Goal: Task Accomplishment & Management: Manage account settings

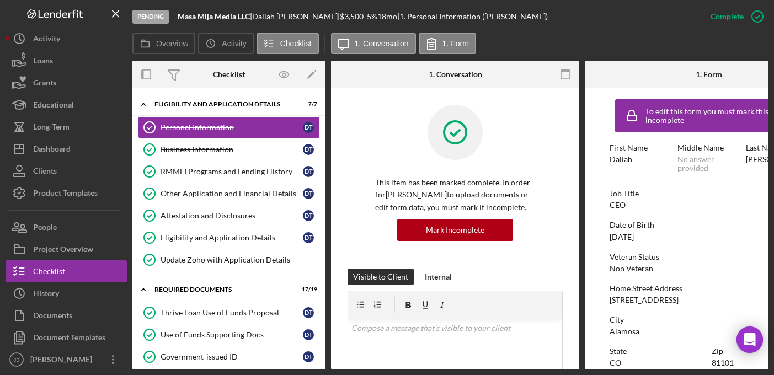
scroll to position [170, 0]
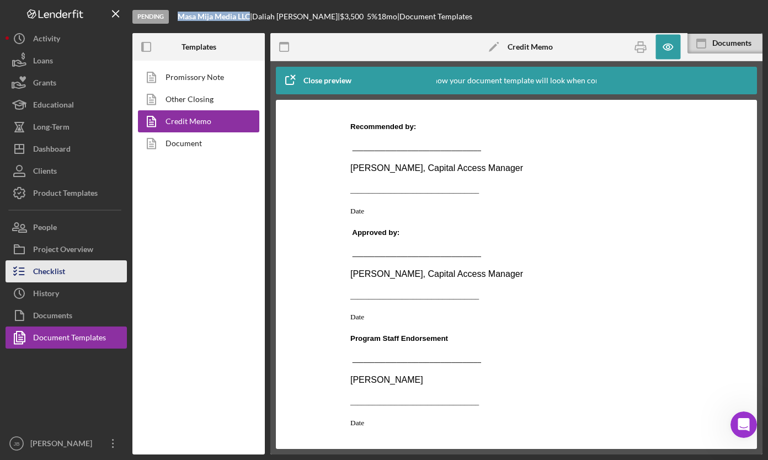
click at [67, 276] on button "Checklist" at bounding box center [66, 271] width 121 height 22
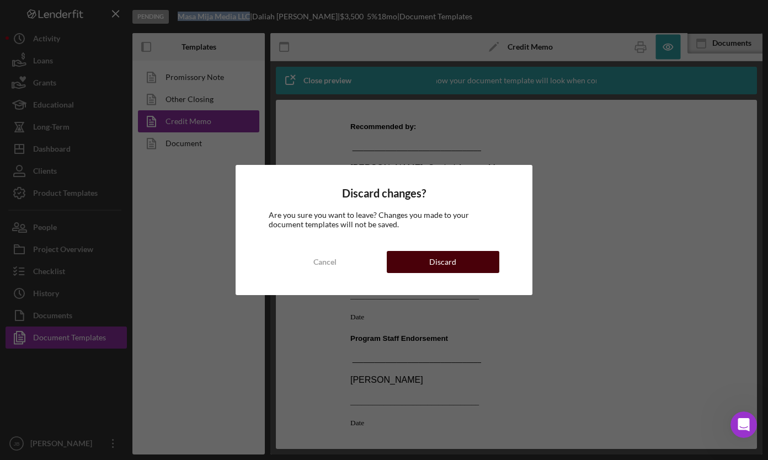
click at [419, 253] on button "Discard" at bounding box center [443, 262] width 113 height 22
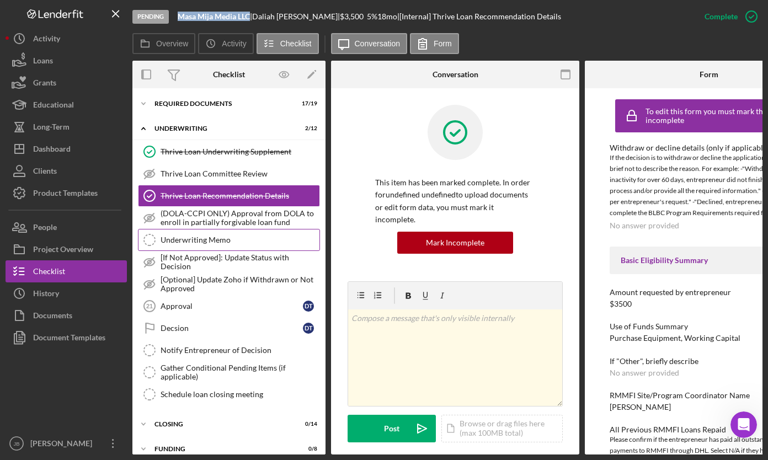
scroll to position [30, 0]
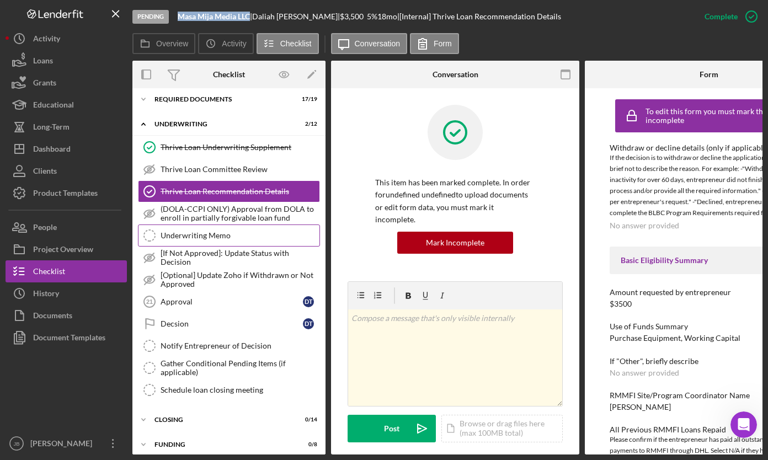
click at [248, 236] on div "Underwriting Memo" at bounding box center [240, 235] width 159 height 9
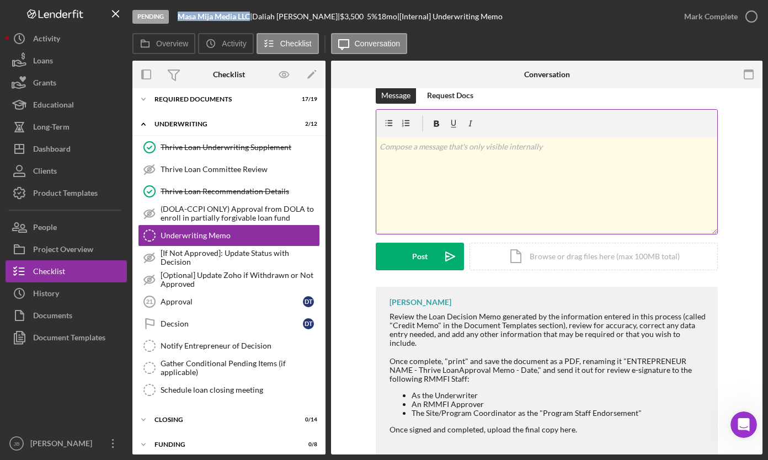
scroll to position [26, 0]
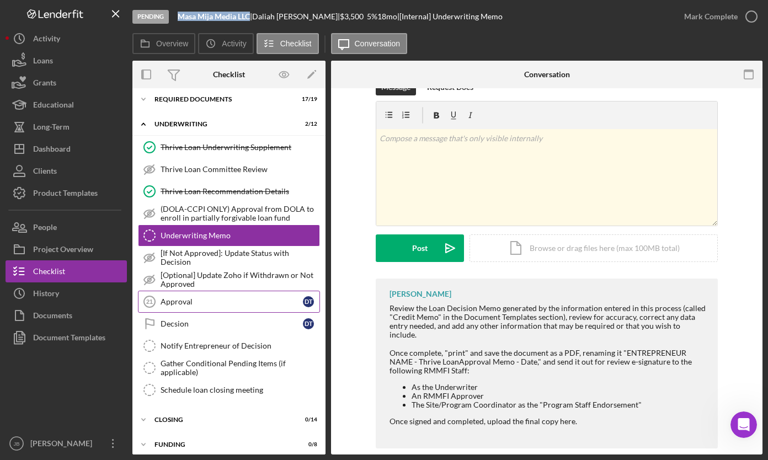
click at [239, 301] on div "Approval" at bounding box center [232, 301] width 142 height 9
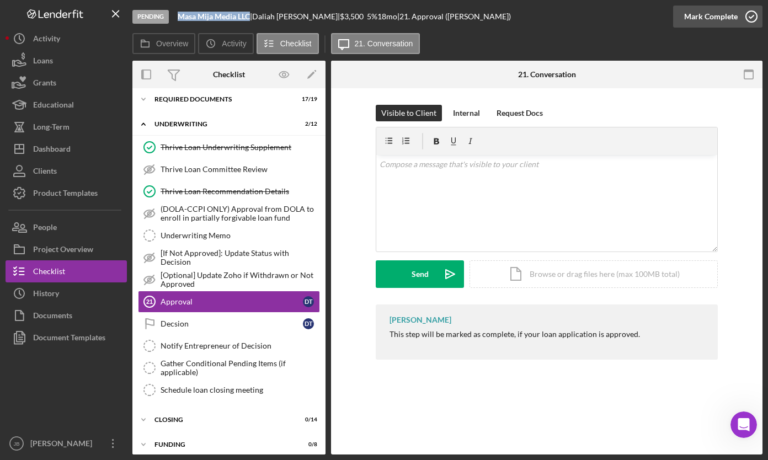
click at [748, 14] on icon "button" at bounding box center [751, 17] width 28 height 28
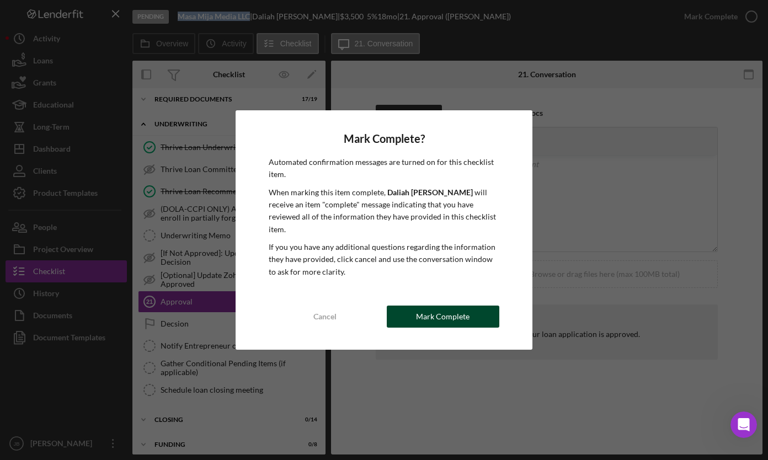
click at [414, 313] on button "Mark Complete" at bounding box center [443, 317] width 113 height 22
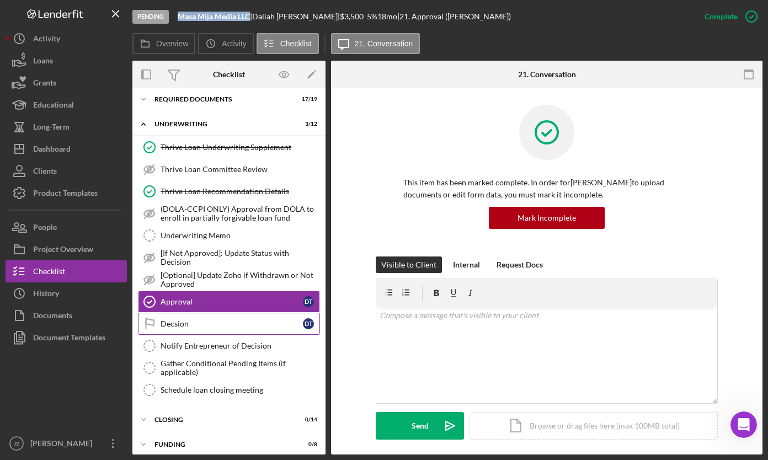
click at [231, 327] on div "Decsion" at bounding box center [232, 323] width 142 height 9
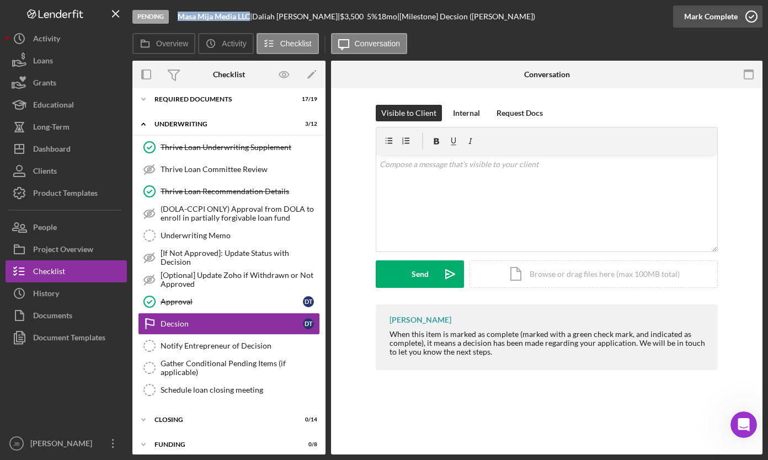
click at [750, 19] on icon "button" at bounding box center [751, 17] width 28 height 28
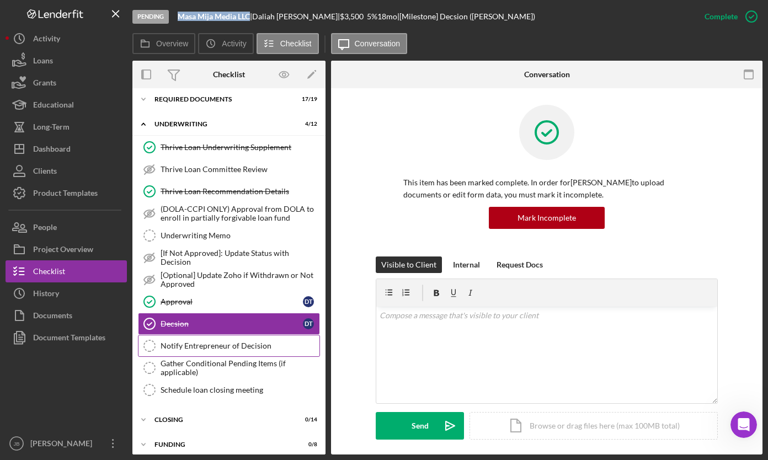
click at [222, 349] on div "Notify Entrepreneur of Decision" at bounding box center [240, 345] width 159 height 9
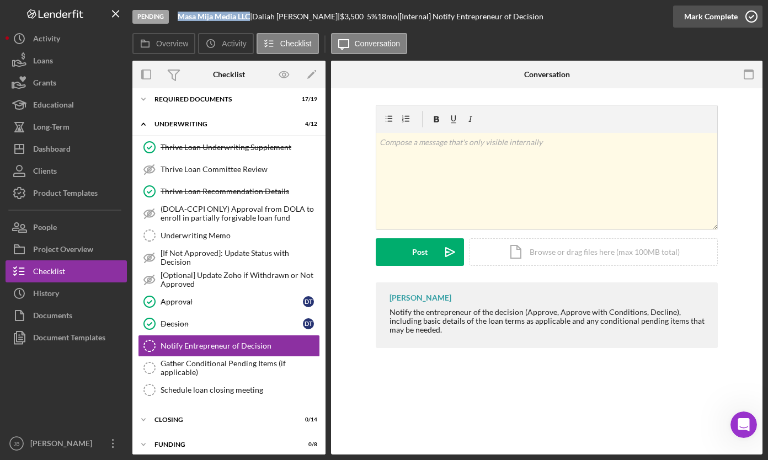
click at [752, 17] on icon "button" at bounding box center [751, 17] width 28 height 28
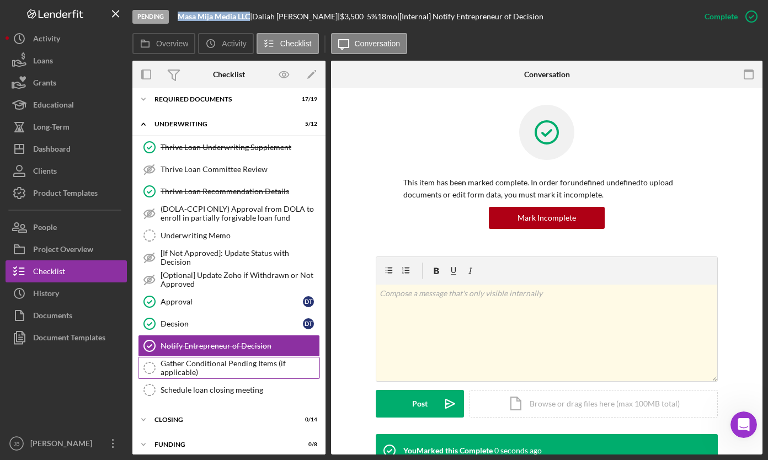
click at [238, 366] on div "Gather Conditional Pending Items (if applicable)" at bounding box center [240, 368] width 159 height 18
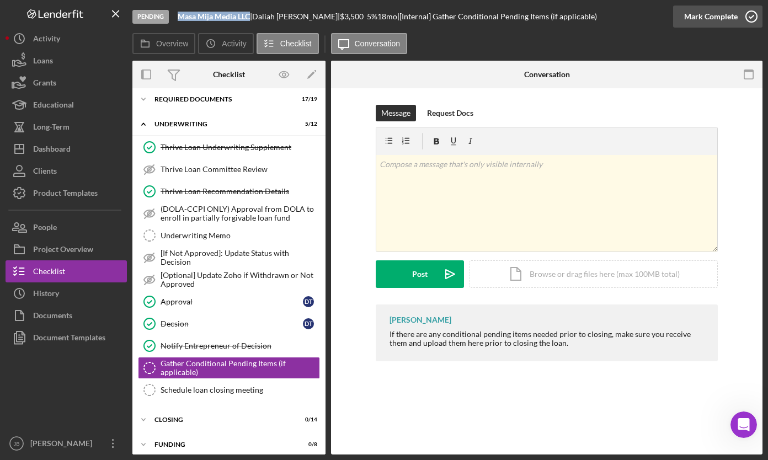
click at [749, 17] on polyline "button" at bounding box center [751, 16] width 4 height 3
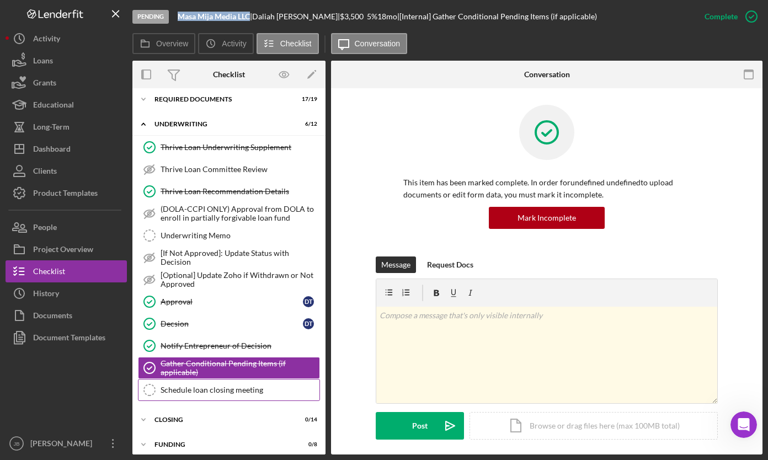
click at [231, 394] on div "Schedule loan closing meeting" at bounding box center [240, 390] width 159 height 9
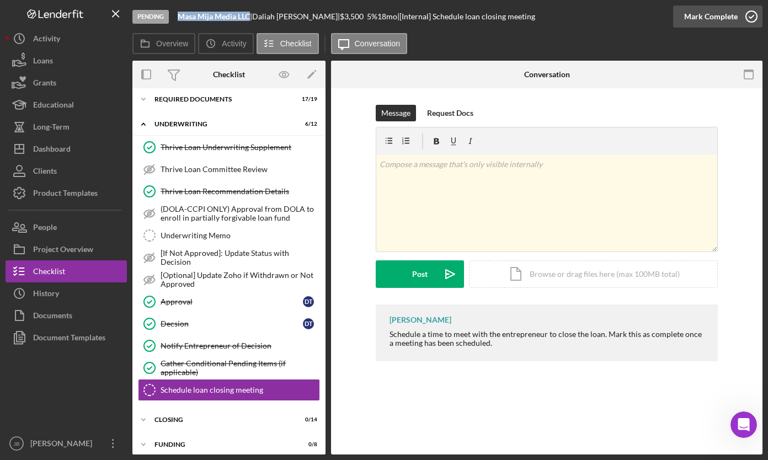
click at [749, 17] on polyline "button" at bounding box center [751, 16] width 4 height 3
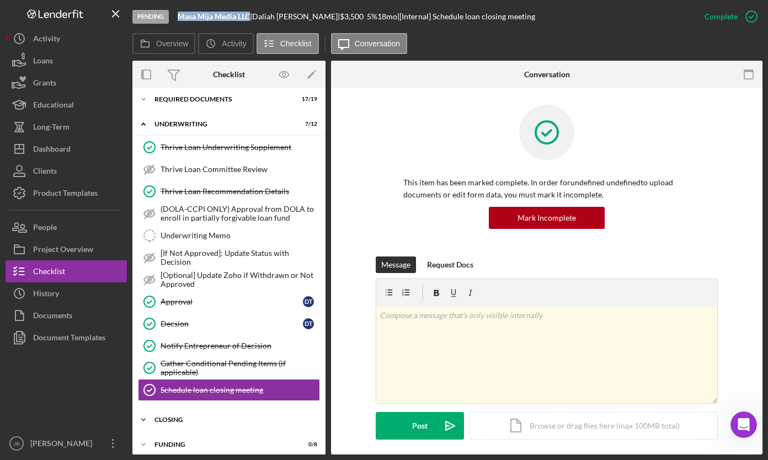
click at [207, 421] on div "CLOSING" at bounding box center [232, 419] width 157 height 7
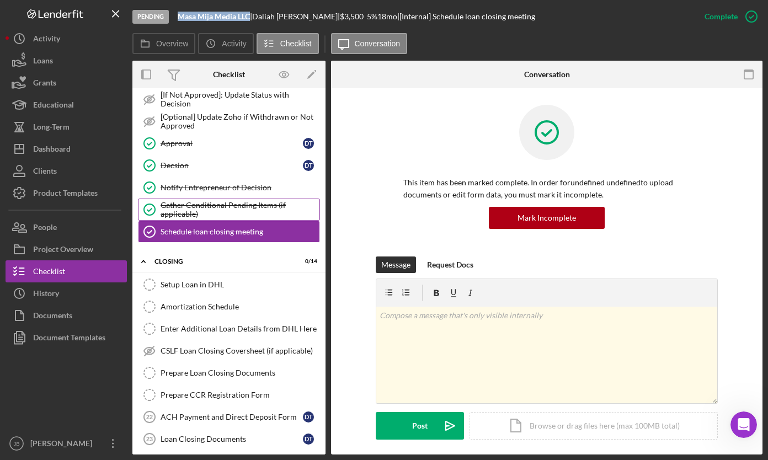
scroll to position [280, 0]
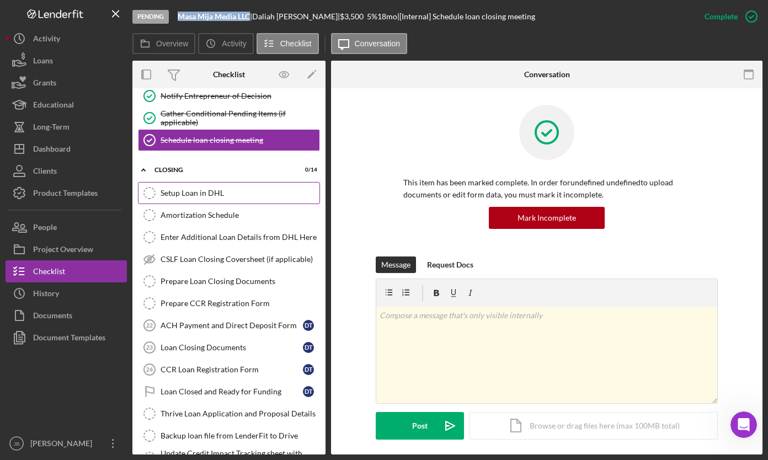
click at [189, 191] on div "Setup Loan in DHL" at bounding box center [240, 193] width 159 height 9
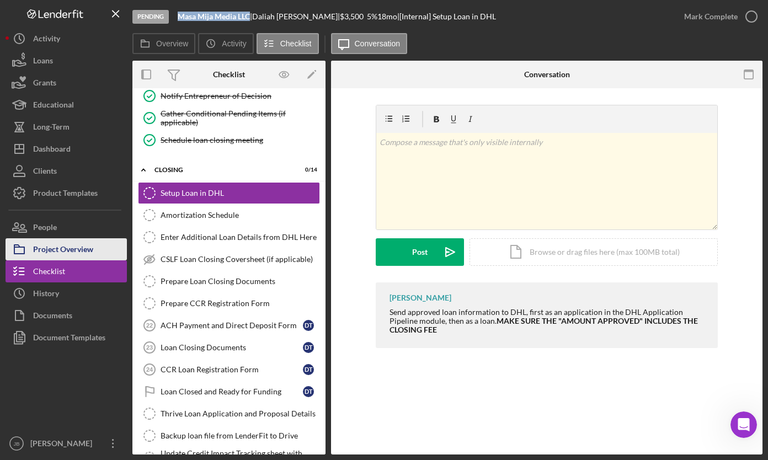
click at [81, 247] on div "Project Overview" at bounding box center [63, 250] width 60 height 25
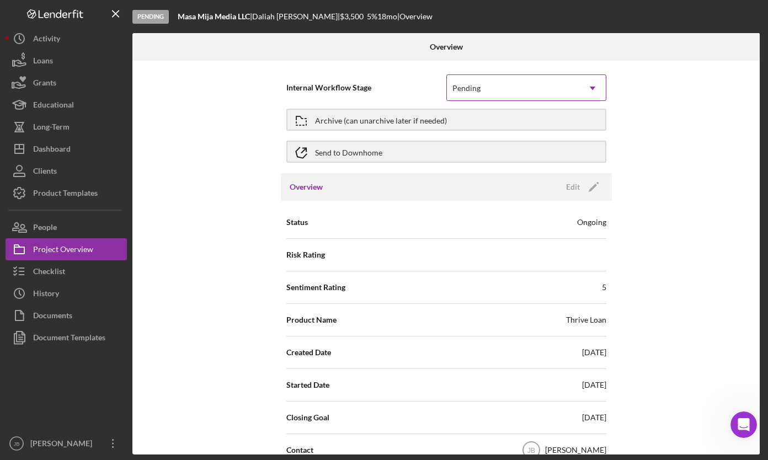
click at [531, 84] on div "Pending" at bounding box center [513, 88] width 132 height 25
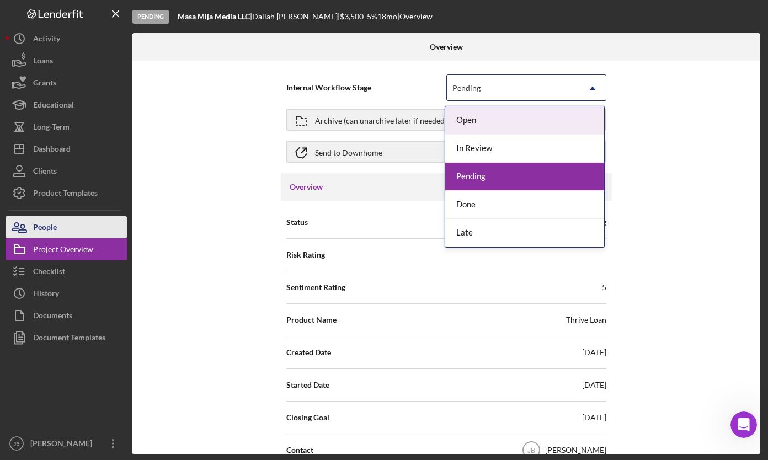
click at [74, 231] on button "People" at bounding box center [66, 227] width 121 height 22
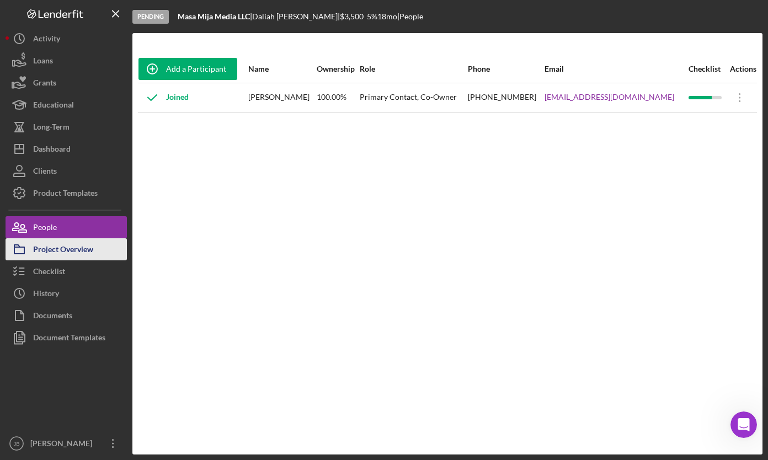
click at [74, 247] on div "Project Overview" at bounding box center [63, 250] width 60 height 25
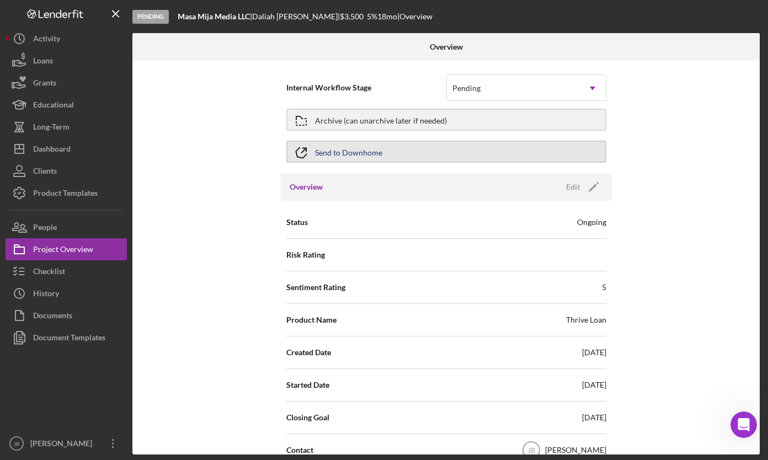
click at [336, 152] on div "Send to Downhome" at bounding box center [348, 152] width 67 height 20
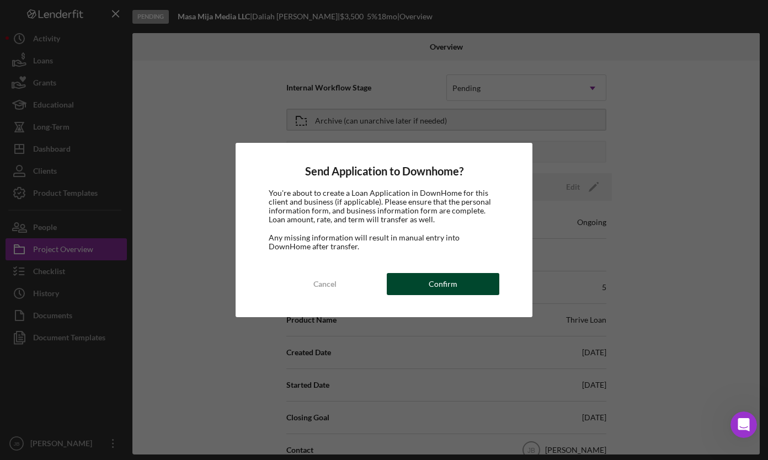
click at [490, 282] on button "Confirm" at bounding box center [443, 284] width 113 height 22
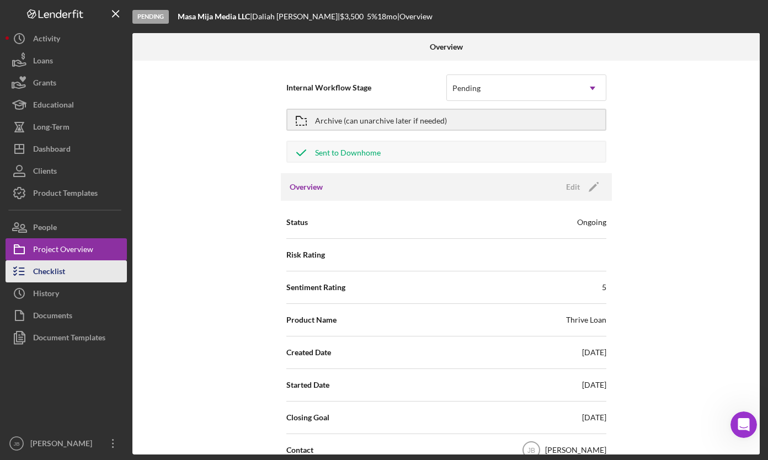
click at [62, 275] on div "Checklist" at bounding box center [49, 272] width 32 height 25
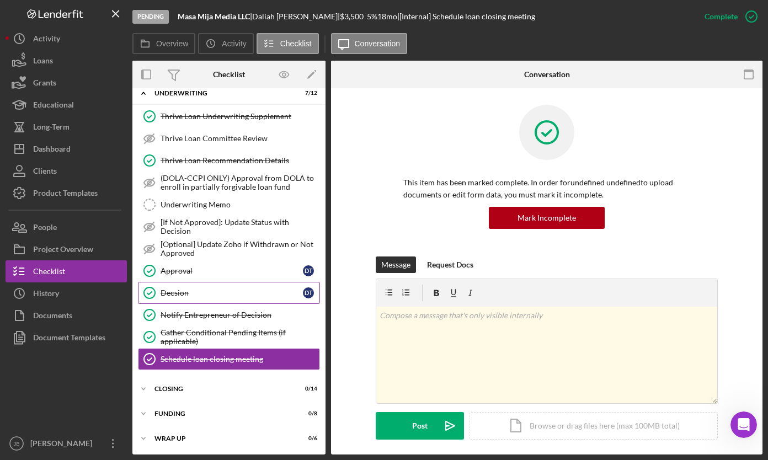
scroll to position [62, 0]
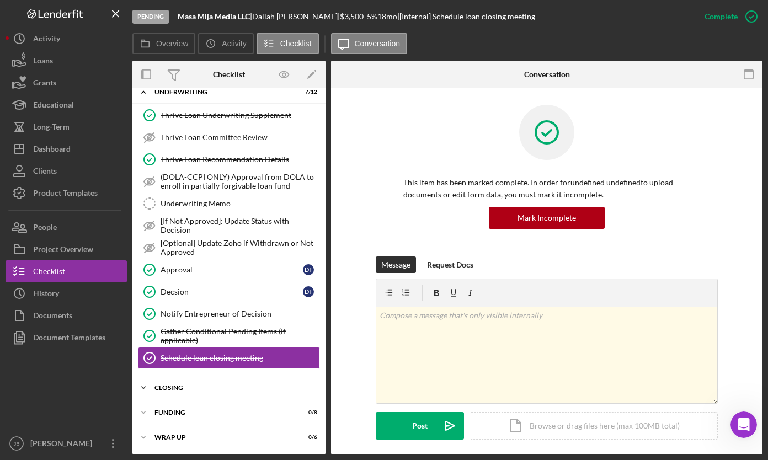
click at [199, 397] on div "Icon/Expander CLOSING 0 / 14" at bounding box center [228, 388] width 193 height 22
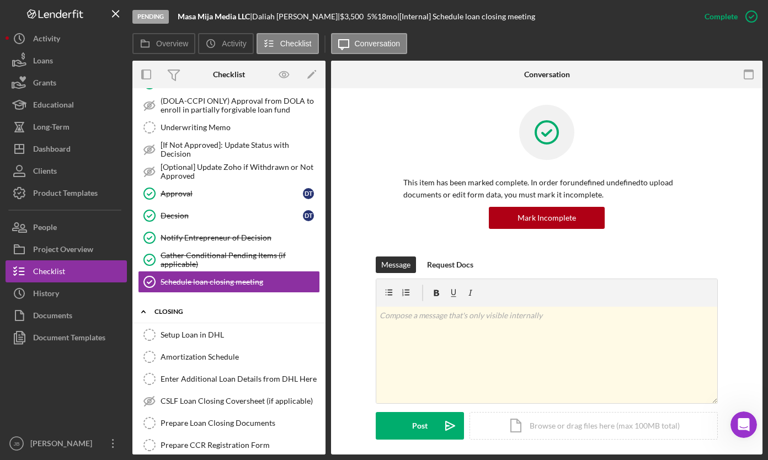
scroll to position [144, 0]
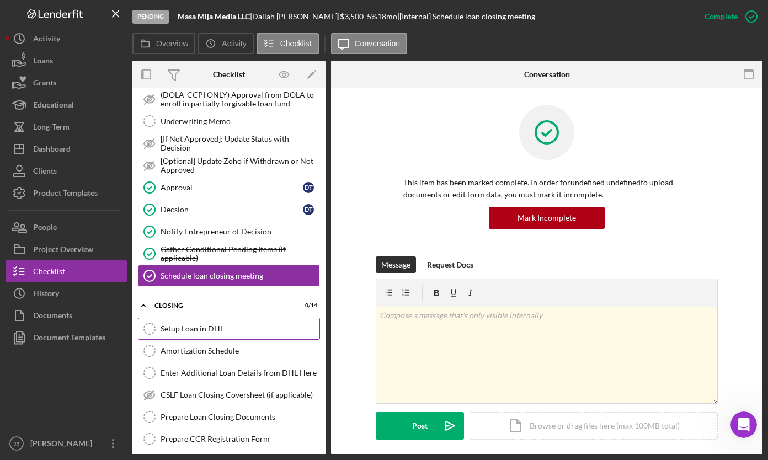
click at [204, 330] on div "Setup Loan in DHL" at bounding box center [240, 328] width 159 height 9
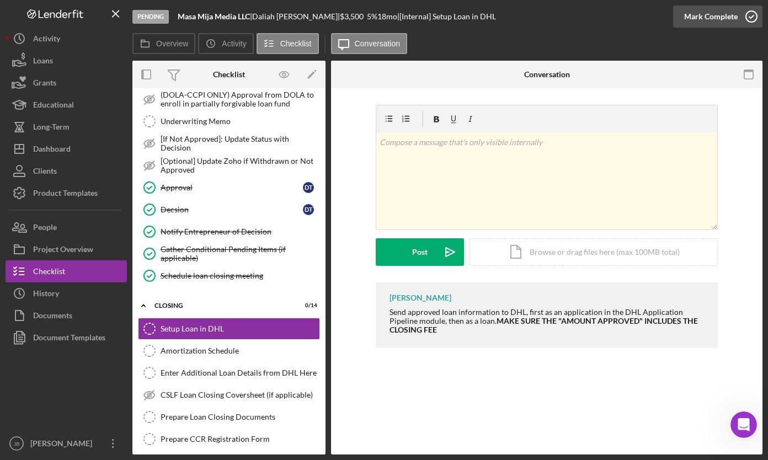
click at [750, 18] on icon "button" at bounding box center [751, 17] width 28 height 28
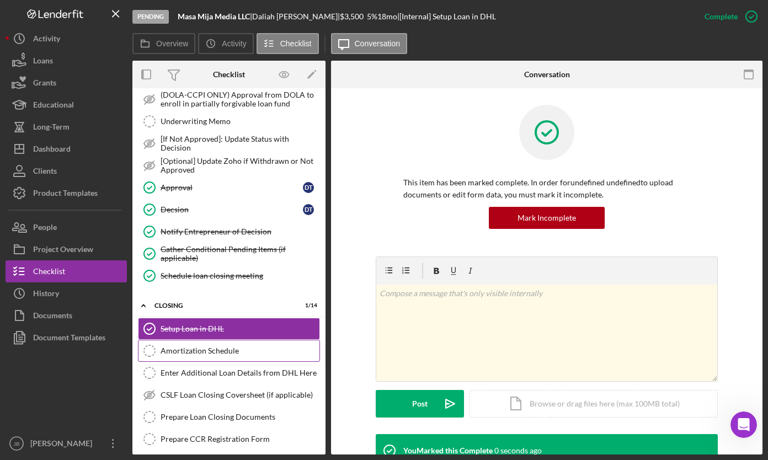
click at [239, 352] on div "Amortization Schedule" at bounding box center [240, 350] width 159 height 9
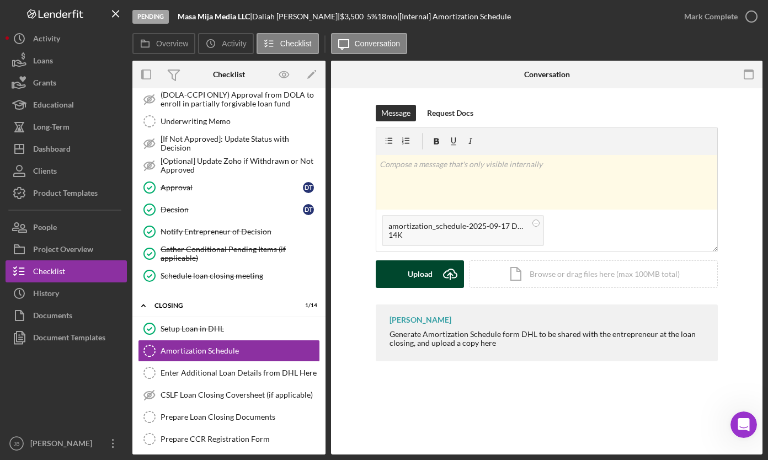
click at [453, 275] on icon "Icon/Upload" at bounding box center [450, 274] width 28 height 28
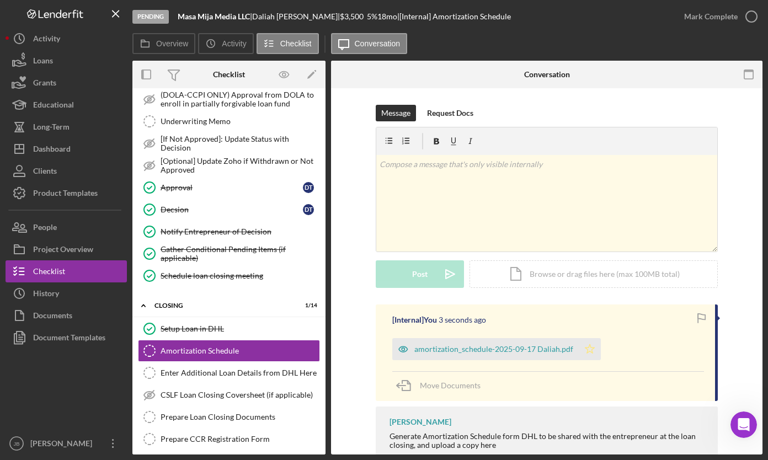
click at [589, 349] on polygon "button" at bounding box center [589, 348] width 9 height 9
click at [752, 17] on icon "button" at bounding box center [751, 17] width 28 height 28
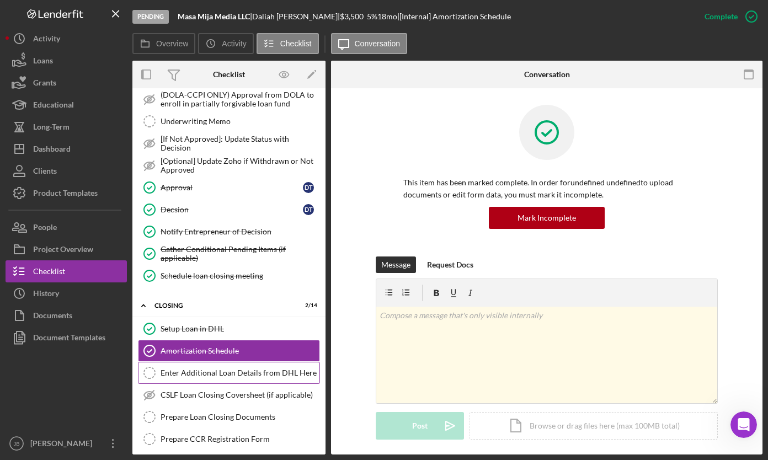
click at [219, 371] on div "Enter Additional Loan Details from DHL Here" at bounding box center [240, 372] width 159 height 9
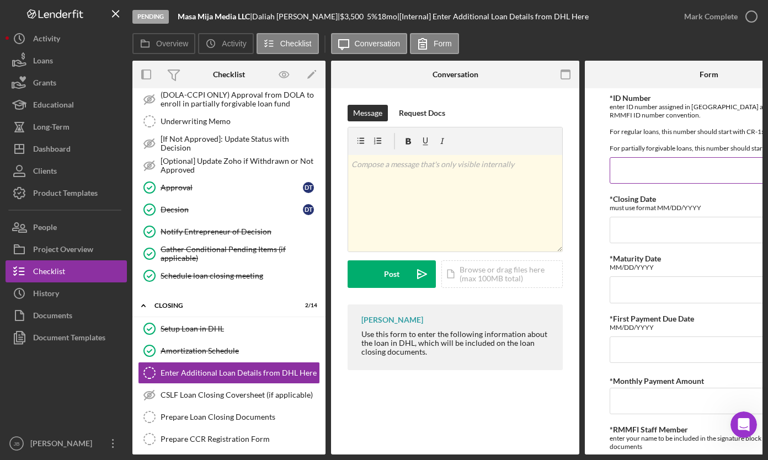
click at [641, 184] on input "*ID Number" at bounding box center [708, 170] width 199 height 26
type input "CR-10467"
click at [628, 242] on input "*Closing Date" at bounding box center [708, 230] width 199 height 26
type input "09/17/2025"
click at [664, 293] on input "*Maturity Date" at bounding box center [708, 289] width 199 height 26
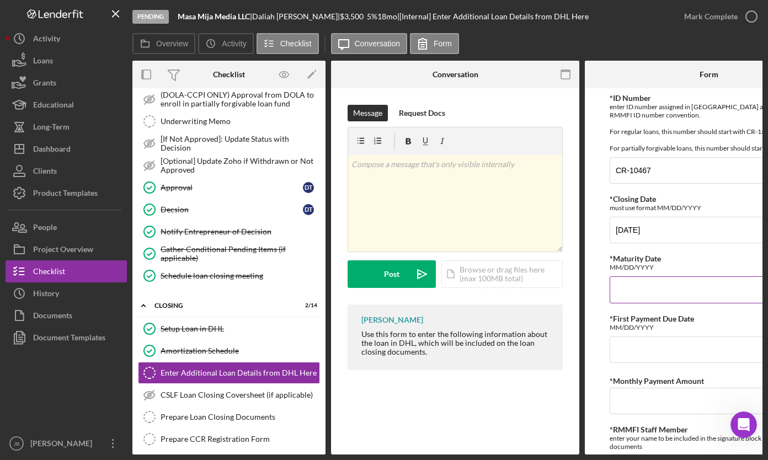
click at [645, 303] on input "*Maturity Date" at bounding box center [708, 289] width 199 height 26
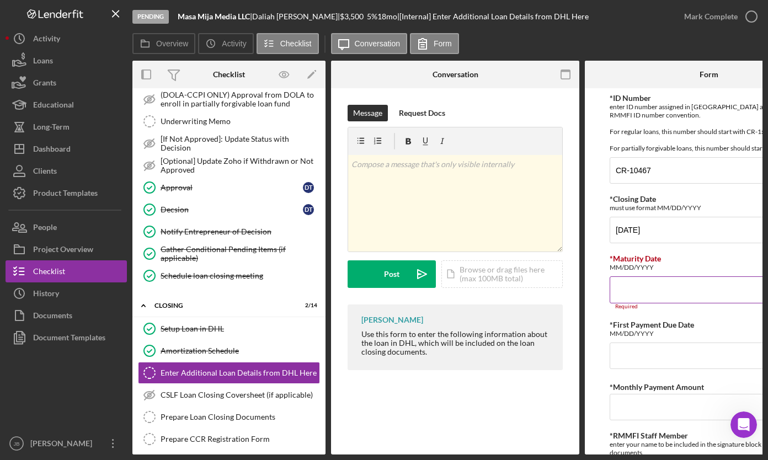
click at [625, 293] on input "*Maturity Date" at bounding box center [708, 289] width 199 height 26
paste input "04/15/2027"
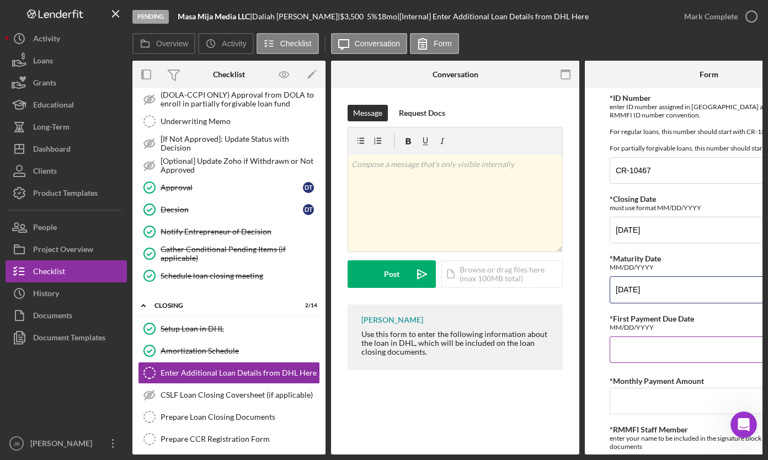
type input "04/15/2027"
click at [617, 363] on input "*First Payment Due Date" at bounding box center [708, 349] width 199 height 26
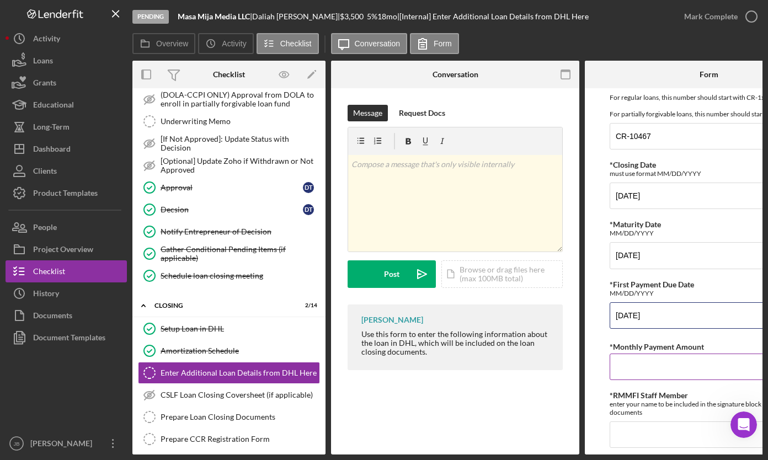
scroll to position [39, 0]
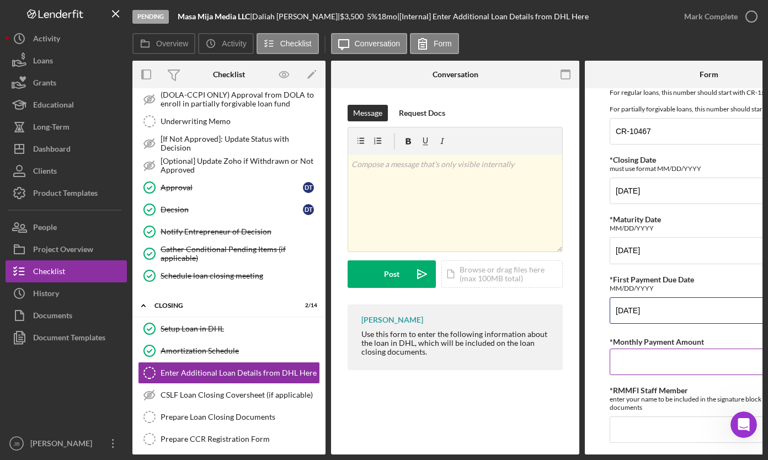
type input "11/15/2025"
click at [650, 366] on input "*Monthly Payment Amount" at bounding box center [708, 362] width 199 height 26
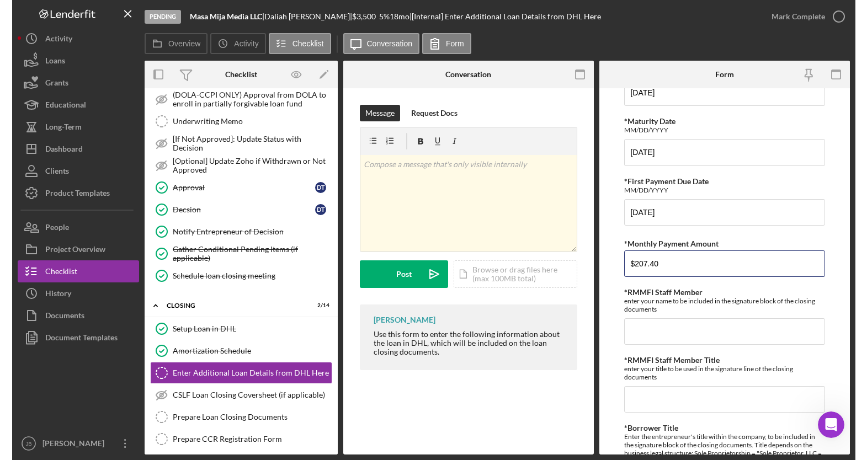
scroll to position [129, 0]
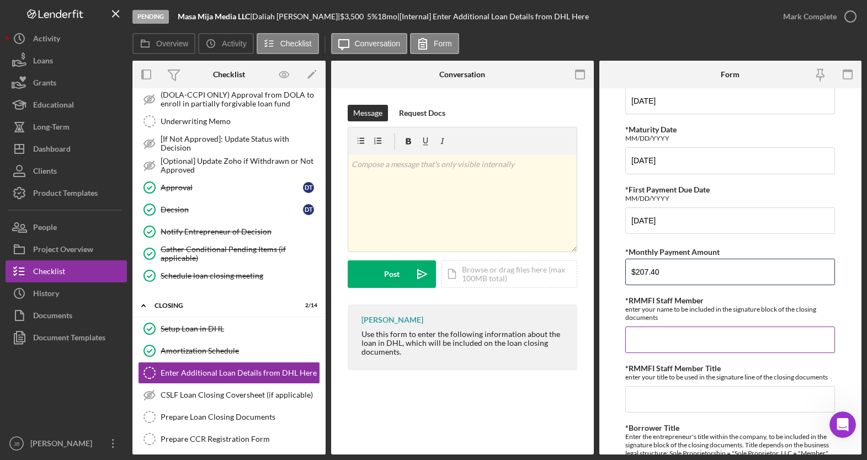
type input "$207.40"
click at [693, 343] on input "*RMMFI Staff Member" at bounding box center [730, 340] width 210 height 26
type input "[PERSON_NAME]"
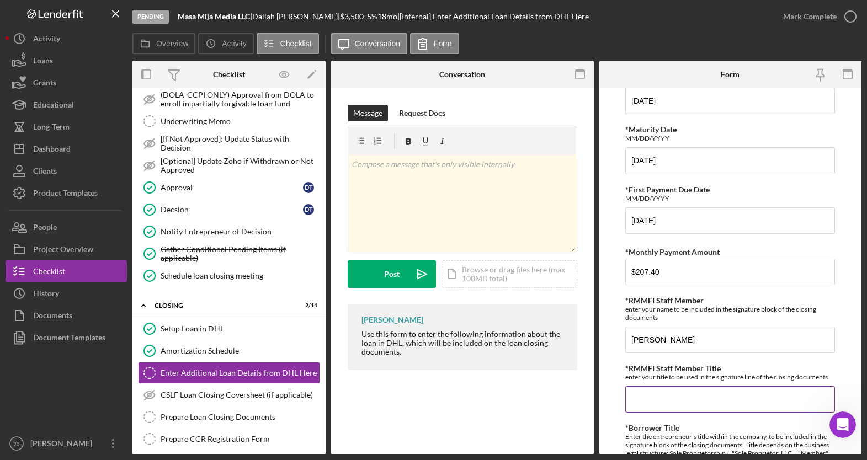
click at [702, 399] on input "*RMMFI Staff Member Title" at bounding box center [730, 399] width 210 height 26
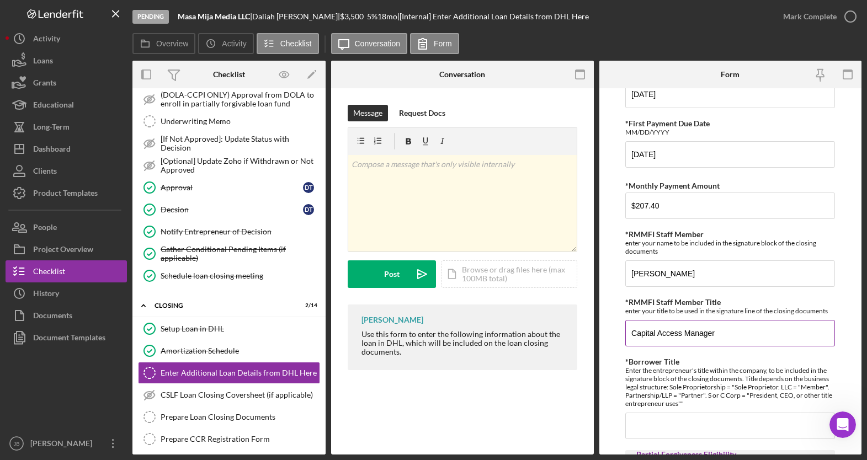
scroll to position [236, 0]
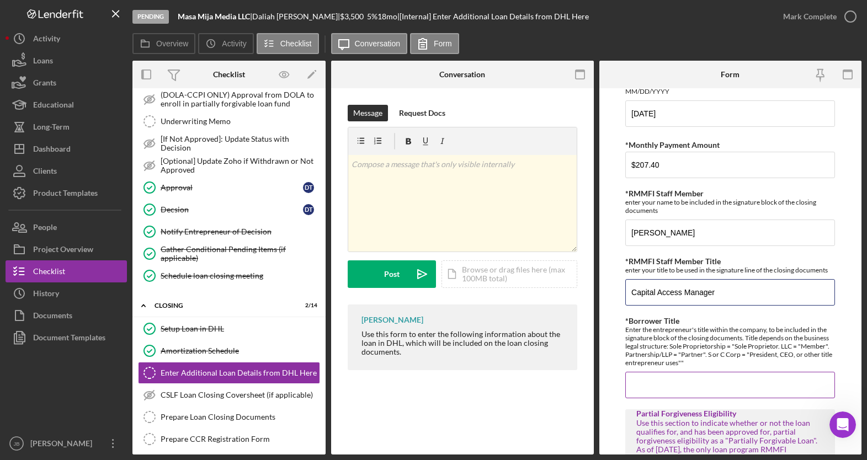
type input "Capital Access Manager"
click at [670, 378] on input "*Borrower Title" at bounding box center [730, 385] width 210 height 26
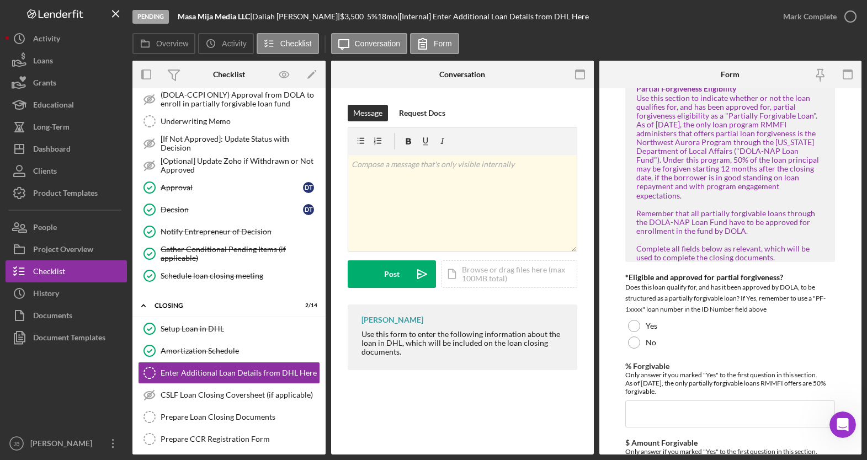
scroll to position [568, 0]
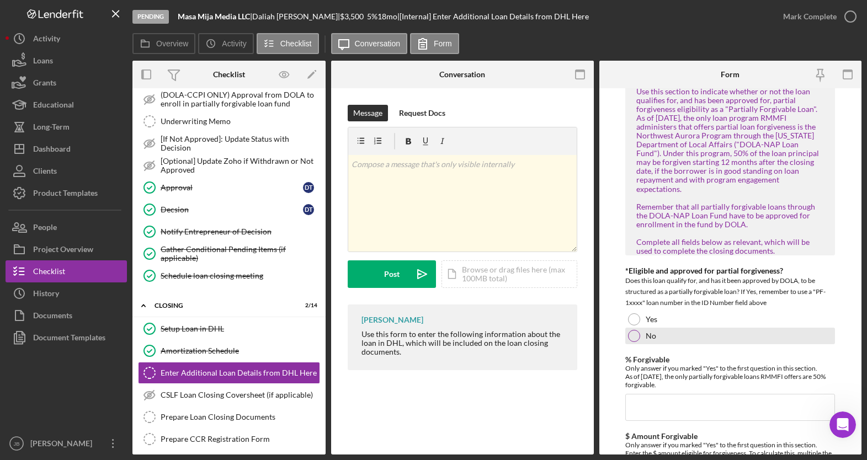
type input "Member"
click at [633, 330] on div at bounding box center [634, 336] width 12 height 12
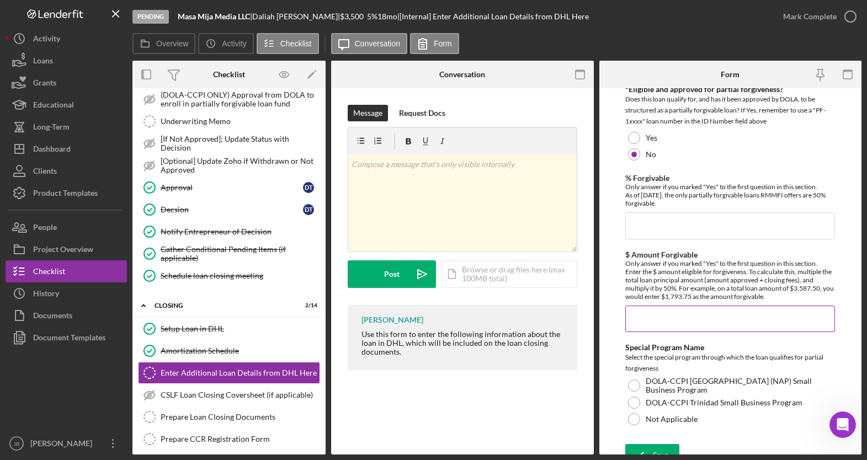
scroll to position [753, 0]
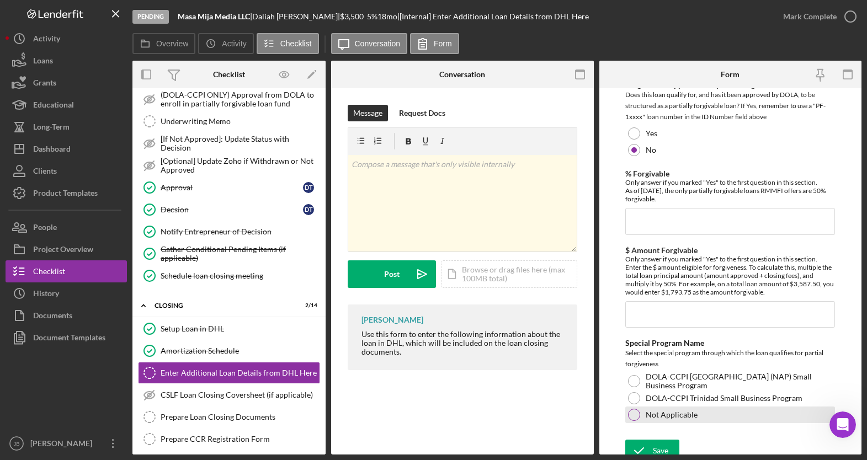
click at [632, 409] on div at bounding box center [634, 415] width 12 height 12
click at [650, 440] on icon "submit" at bounding box center [639, 451] width 28 height 28
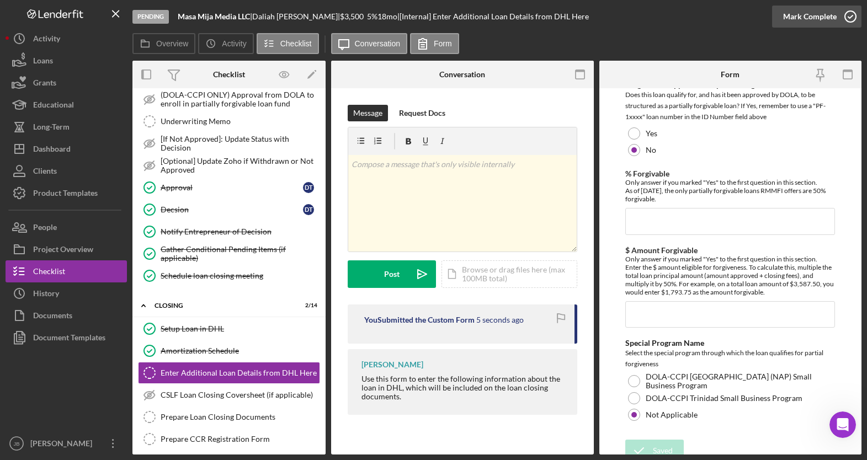
click at [767, 18] on icon "button" at bounding box center [850, 17] width 28 height 28
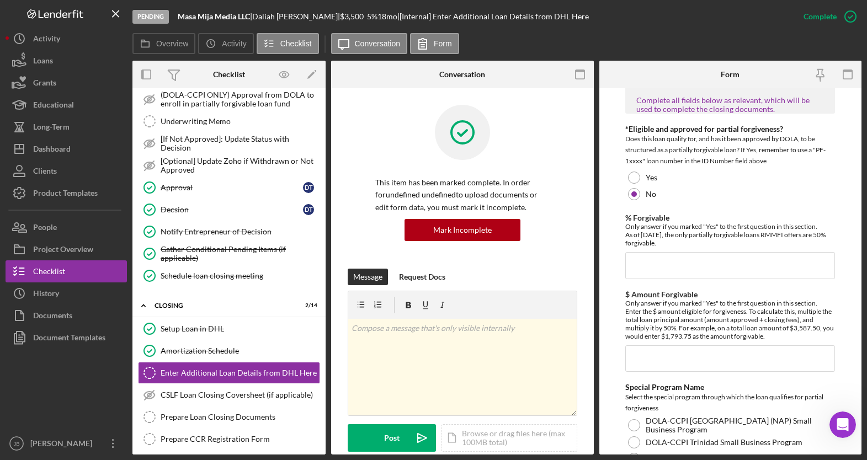
scroll to position [798, 0]
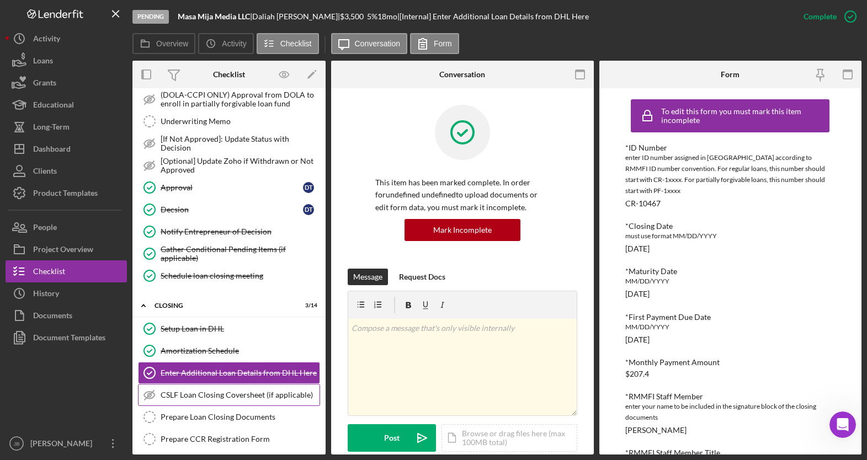
click at [288, 398] on div "CSLF Loan Closing Coversheet (if applicable)" at bounding box center [240, 395] width 159 height 9
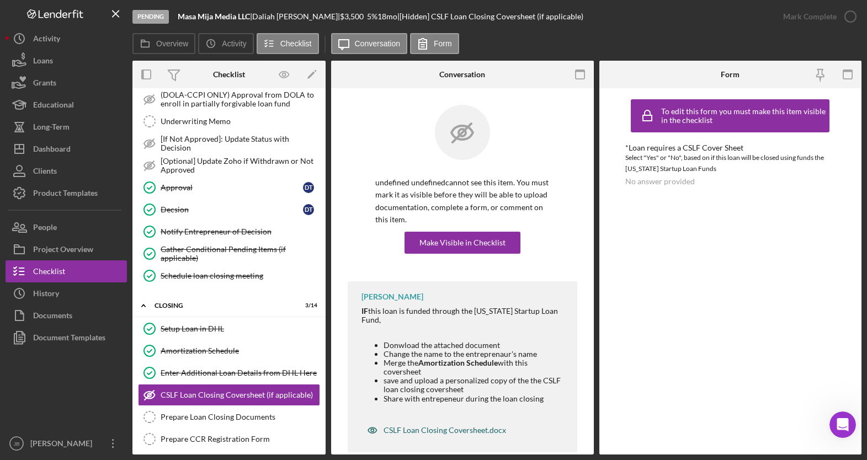
click at [439, 430] on div "CSLF Loan Closing Coversheet.docx" at bounding box center [444, 430] width 122 height 9
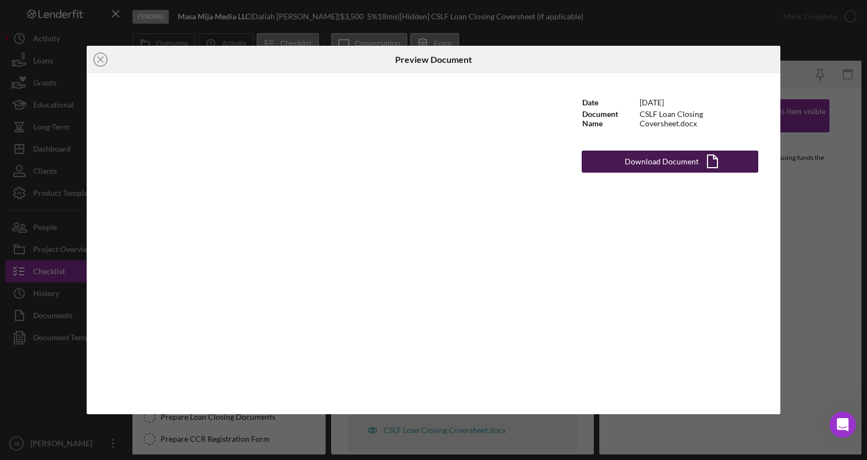
click at [668, 166] on div "Download Document" at bounding box center [661, 162] width 74 height 22
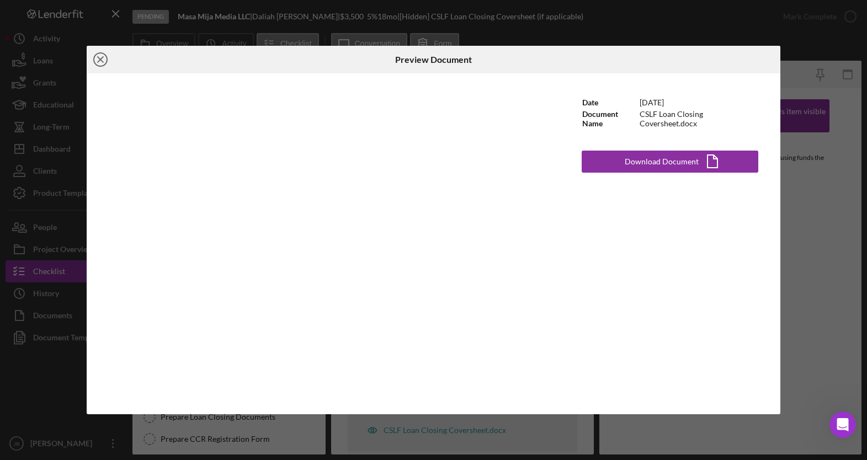
click at [99, 60] on line at bounding box center [101, 60] width 6 height 6
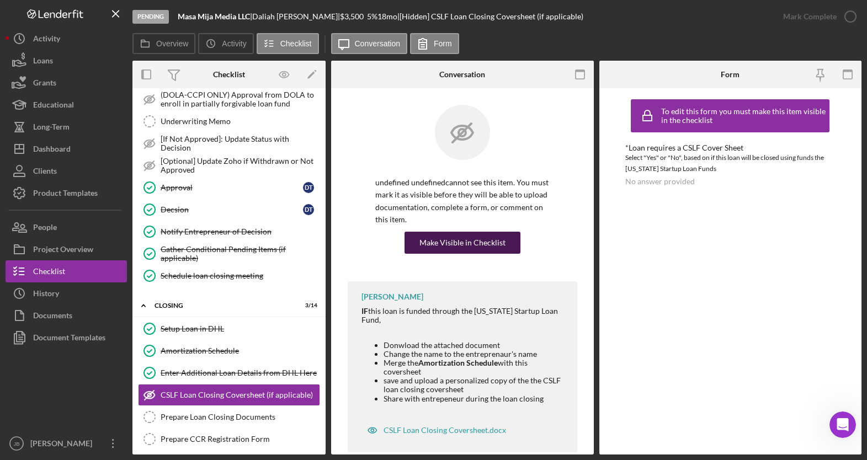
click at [460, 245] on div "Make Visible in Checklist" at bounding box center [462, 243] width 86 height 22
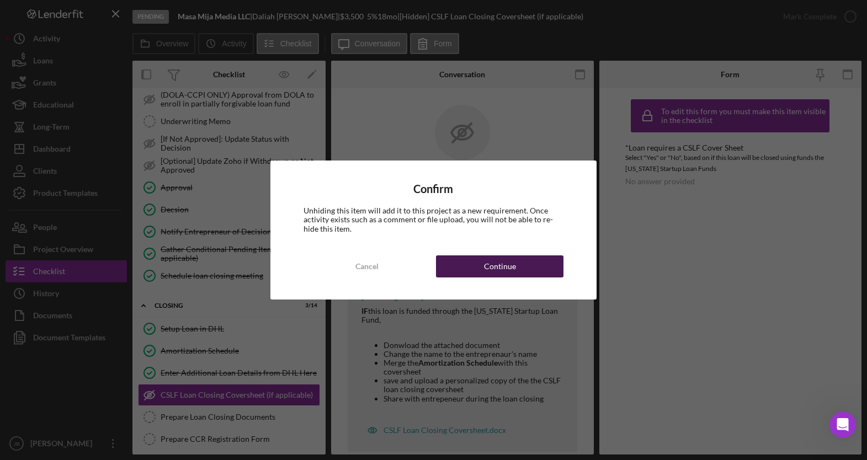
click at [478, 265] on button "Continue" at bounding box center [499, 266] width 127 height 22
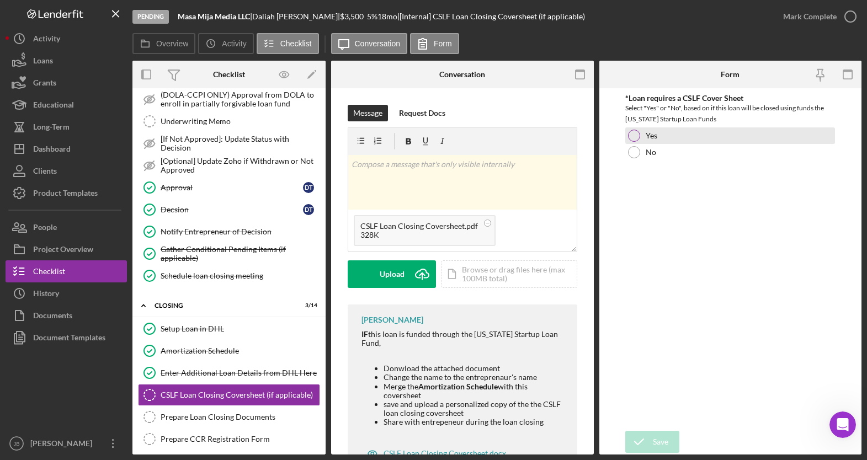
click at [636, 136] on div at bounding box center [634, 136] width 12 height 12
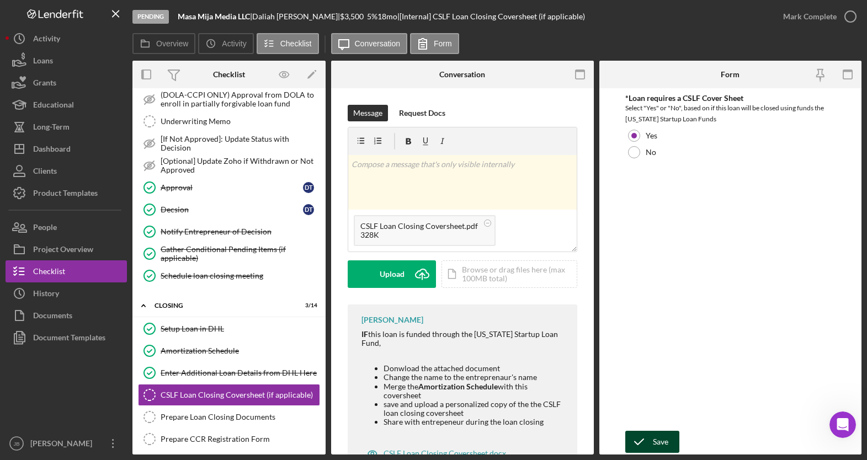
click at [650, 441] on icon "submit" at bounding box center [639, 442] width 28 height 28
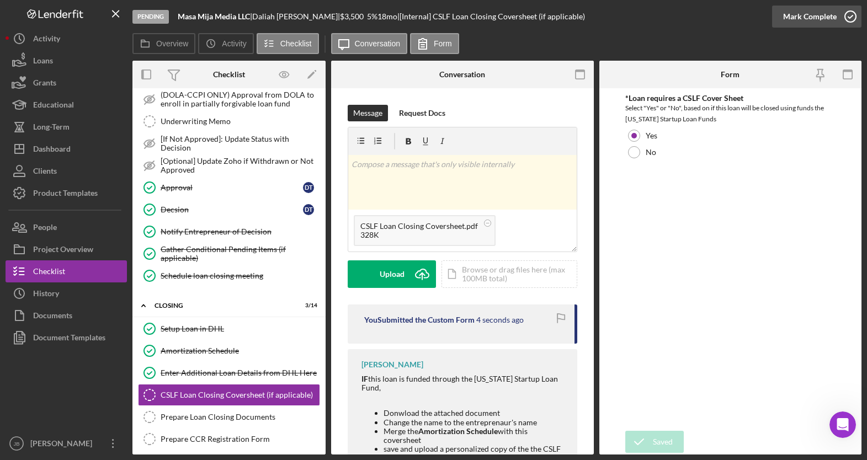
click at [767, 17] on icon "button" at bounding box center [850, 17] width 28 height 28
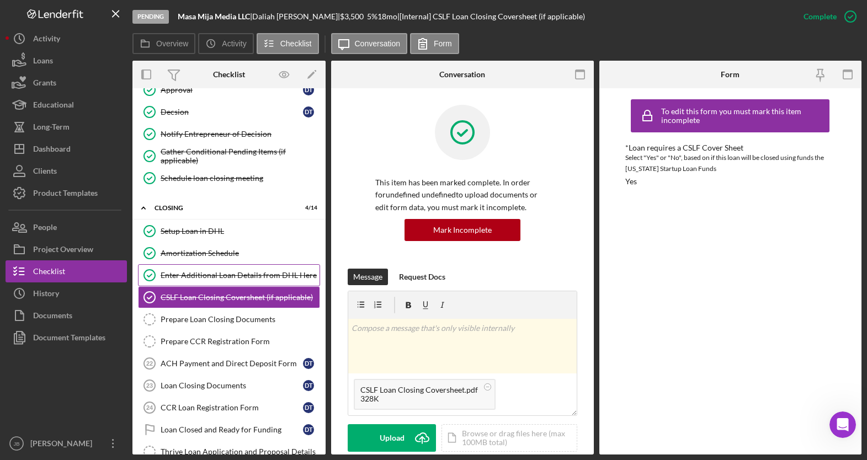
scroll to position [303, 0]
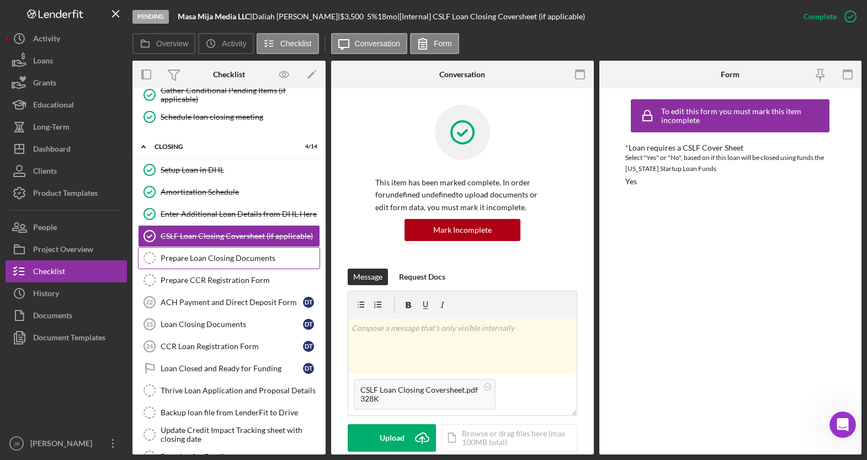
click at [237, 262] on div "Prepare Loan Closing Documents" at bounding box center [240, 258] width 159 height 9
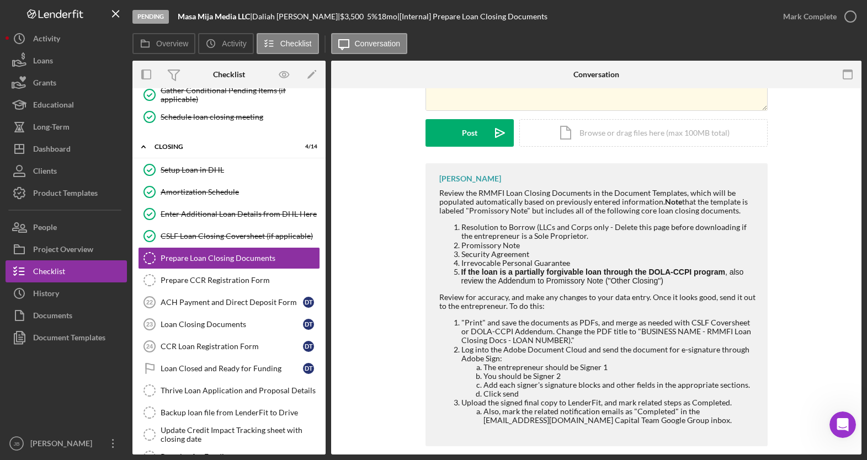
scroll to position [133, 0]
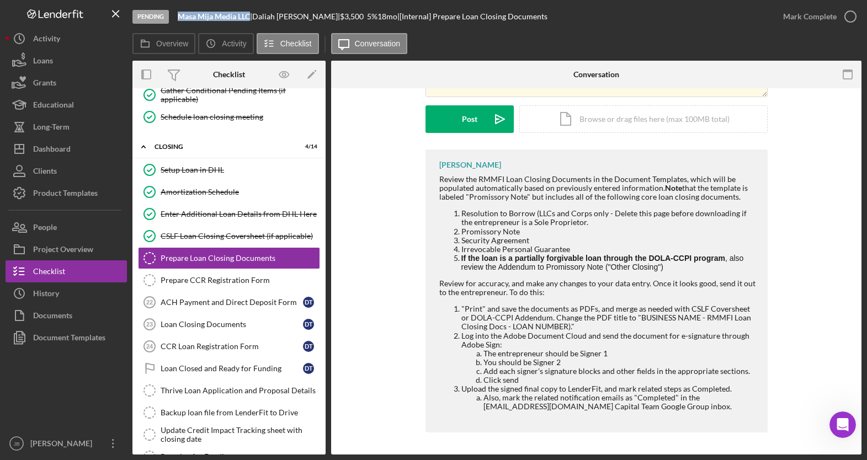
drag, startPoint x: 180, startPoint y: 17, endPoint x: 253, endPoint y: 20, distance: 72.3
click at [250, 20] on b "Masa Mija Media LLC" at bounding box center [214, 16] width 72 height 9
copy b "Masa Mija Media LLC"
click at [82, 339] on div "Document Templates" at bounding box center [69, 339] width 72 height 25
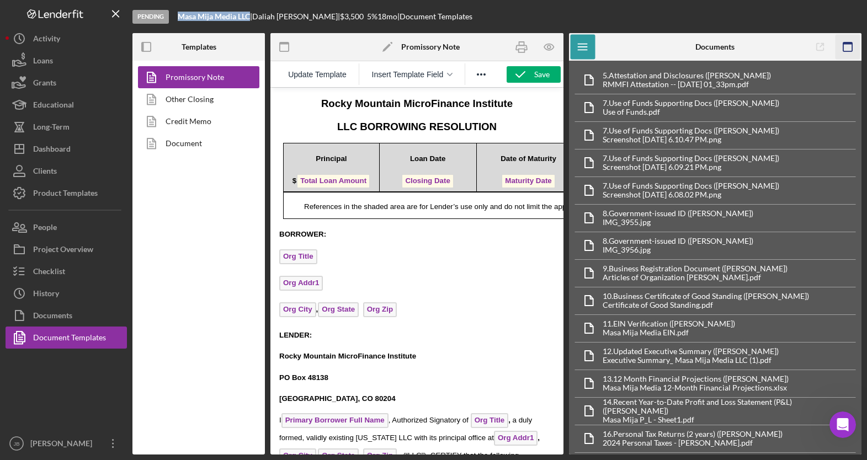
click at [767, 46] on icon "button" at bounding box center [847, 47] width 25 height 25
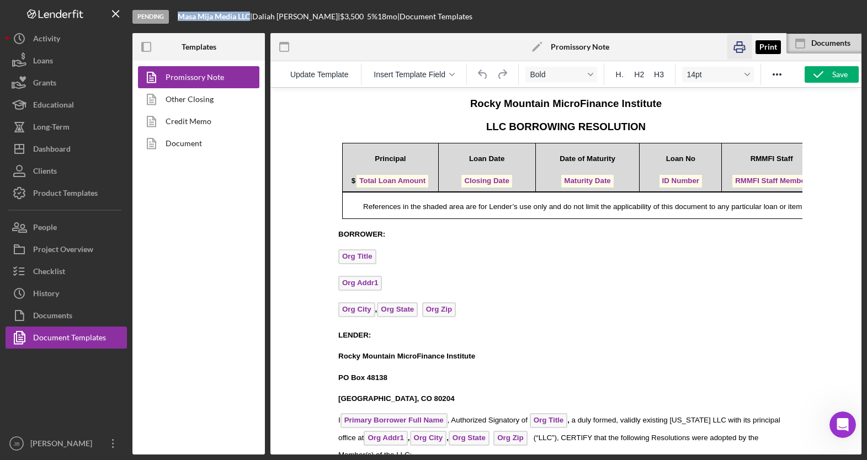
click at [740, 47] on icon "button" at bounding box center [739, 47] width 25 height 25
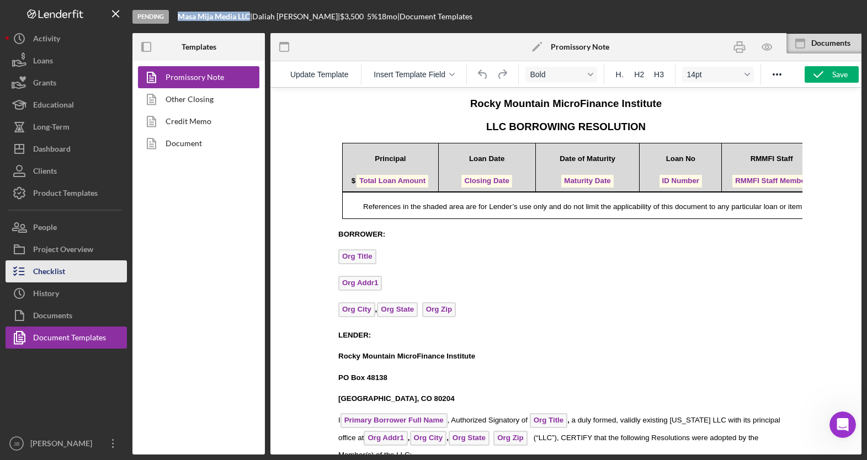
click at [80, 277] on button "Checklist" at bounding box center [66, 271] width 121 height 22
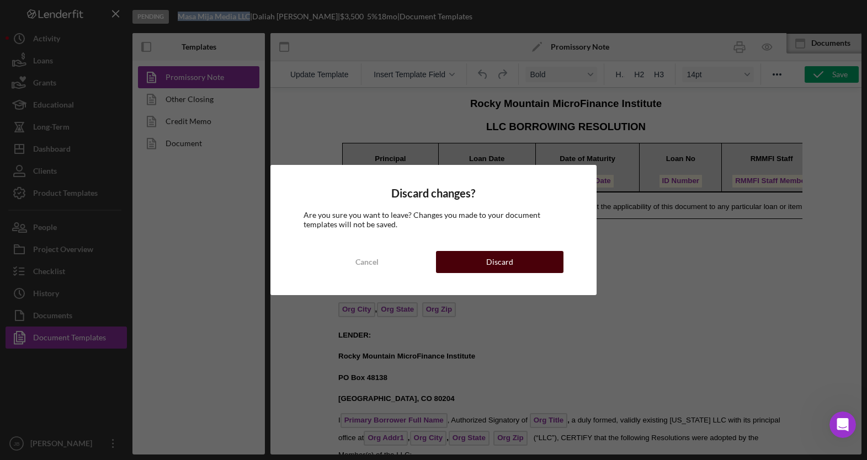
click at [462, 266] on button "Discard" at bounding box center [499, 262] width 127 height 22
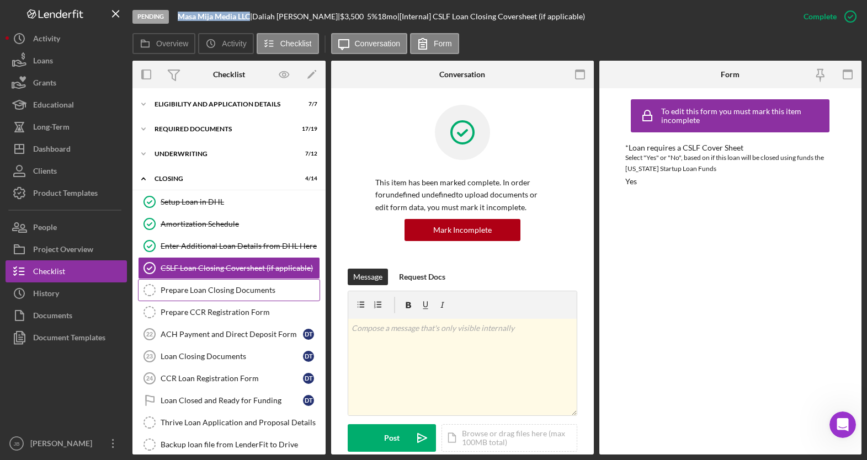
click at [250, 291] on div "Prepare Loan Closing Documents" at bounding box center [240, 290] width 159 height 9
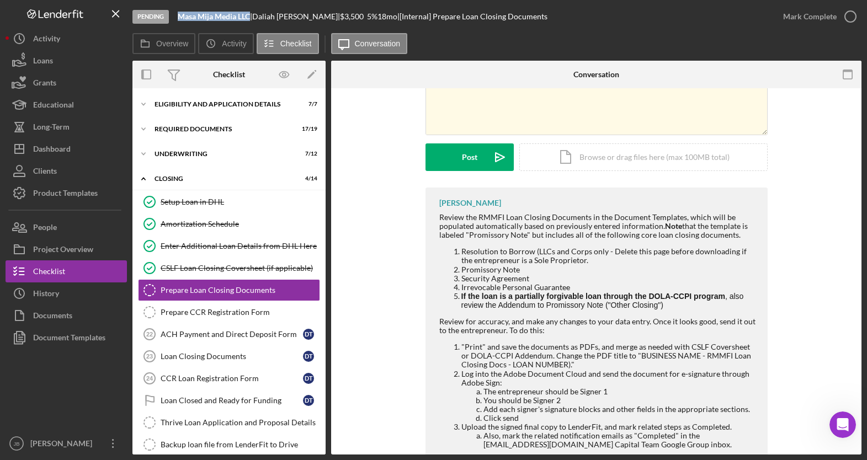
scroll to position [133, 0]
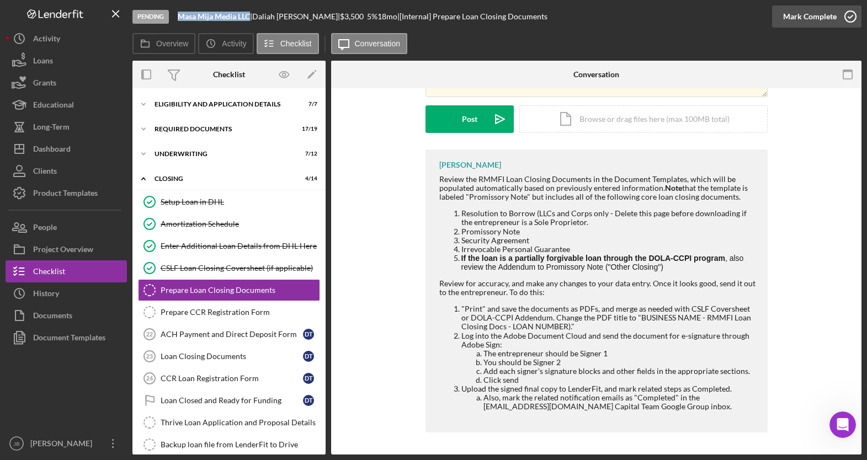
click at [767, 18] on icon "button" at bounding box center [850, 17] width 28 height 28
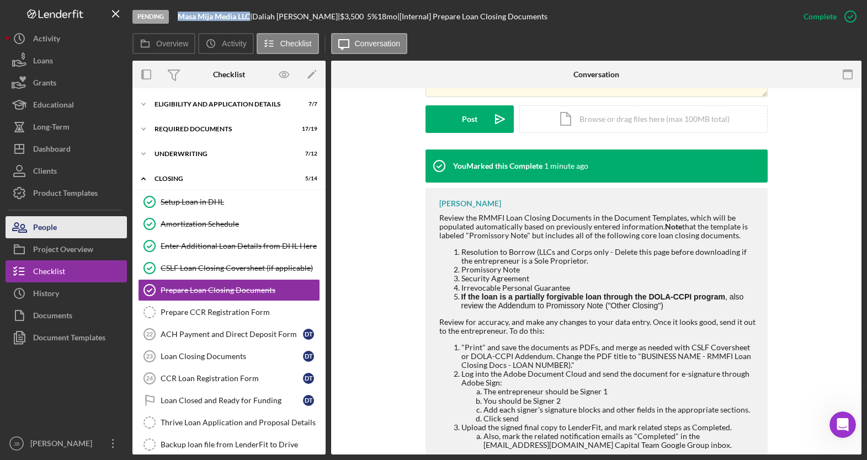
click at [70, 225] on button "People" at bounding box center [66, 227] width 121 height 22
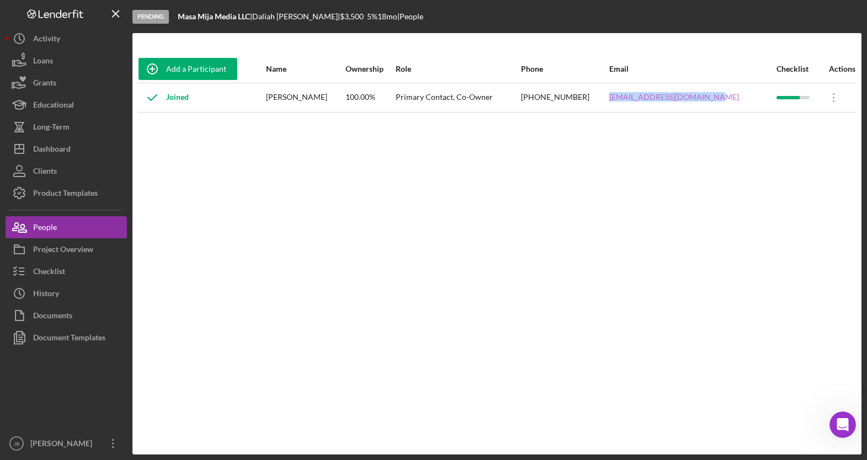
drag, startPoint x: 723, startPoint y: 98, endPoint x: 622, endPoint y: 93, distance: 100.5
click at [622, 93] on div "service@masamijamedia.com" at bounding box center [691, 98] width 165 height 28
